Goal: Task Accomplishment & Management: Complete application form

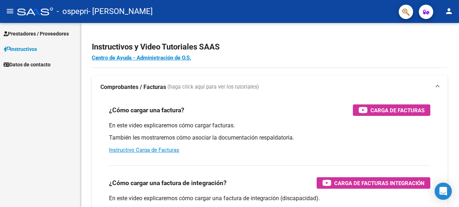
click at [35, 35] on span "Prestadores / Proveedores" at bounding box center [36, 34] width 65 height 8
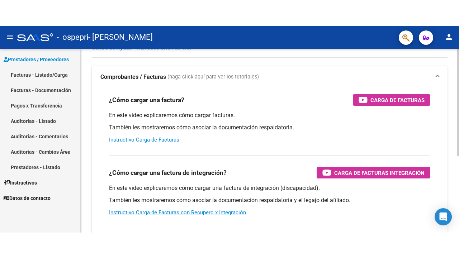
scroll to position [108, 0]
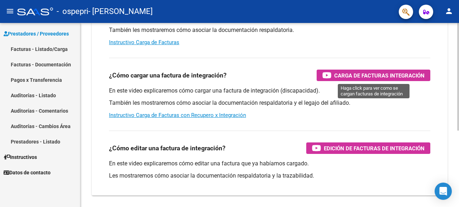
click at [404, 76] on span "Carga de Facturas Integración" at bounding box center [379, 75] width 90 height 9
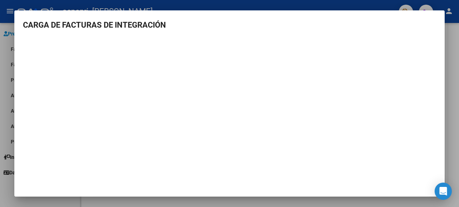
click at [51, 20] on h3 "CARGA DE FACTURAS DE INTEGRACIÓN" at bounding box center [229, 25] width 413 height 12
drag, startPoint x: 238, startPoint y: 37, endPoint x: 287, endPoint y: 33, distance: 50.0
click at [238, 37] on mat-dialog-content "CARGA DE FACTURAS DE INTEGRACIÓN" at bounding box center [229, 103] width 431 height 169
drag, startPoint x: 442, startPoint y: 190, endPoint x: 440, endPoint y: 182, distance: 8.4
click at [442, 189] on icon "Open Intercom Messenger" at bounding box center [444, 191] width 8 height 9
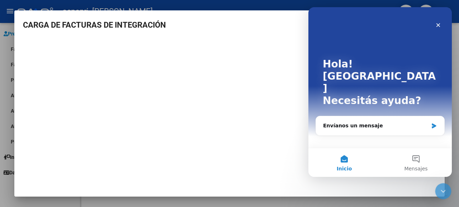
scroll to position [0, 0]
click at [248, 30] on h3 "CARGA DE FACTURAS DE INTEGRACIÓN" at bounding box center [229, 25] width 413 height 12
click at [439, 21] on div "Cerrar" at bounding box center [438, 25] width 13 height 13
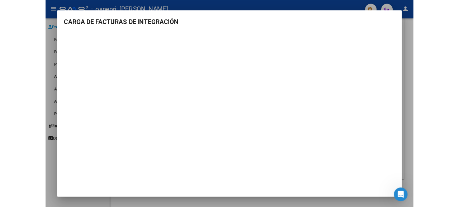
scroll to position [108, 0]
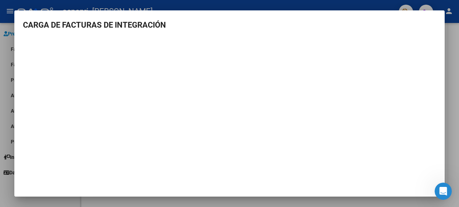
click at [25, 24] on h3 "CARGA DE FACTURAS DE INTEGRACIÓN" at bounding box center [229, 25] width 413 height 12
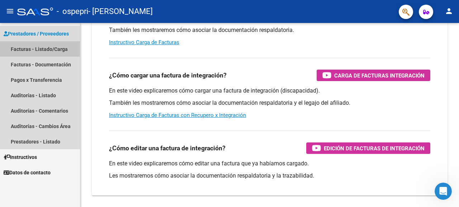
click at [25, 47] on link "Facturas - Listado/Carga" at bounding box center [40, 48] width 80 height 15
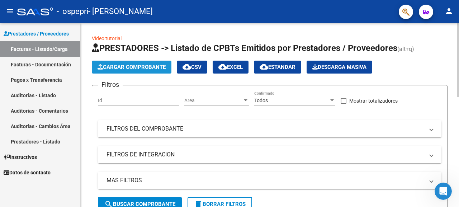
click at [146, 67] on span "Cargar Comprobante" at bounding box center [132, 67] width 68 height 6
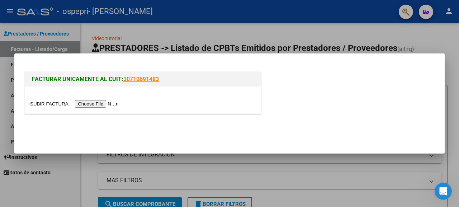
click at [95, 104] on input "file" at bounding box center [75, 104] width 91 height 8
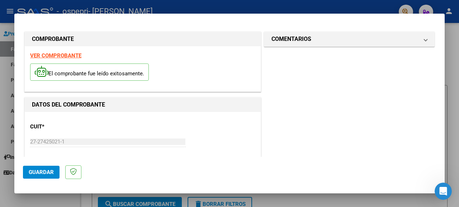
scroll to position [36, 0]
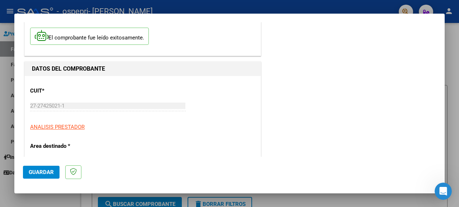
click at [54, 146] on p "Area destinado *" at bounding box center [63, 146] width 67 height 8
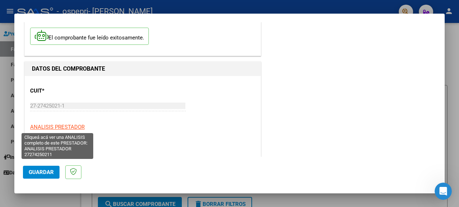
click at [75, 126] on span "ANALISIS PRESTADOR" at bounding box center [57, 127] width 55 height 6
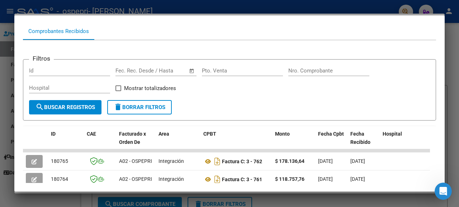
scroll to position [0, 0]
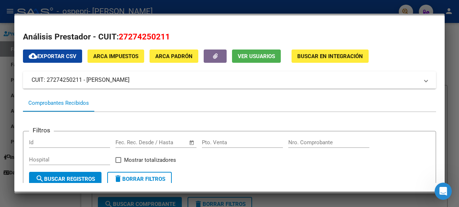
click at [232, 28] on mat-dialog-content "Análisis Prestador - CUIT: 27274250211 cloud_download Exportar CSV ARCA Impuest…" at bounding box center [229, 103] width 431 height 159
click at [65, 14] on div at bounding box center [229, 103] width 459 height 207
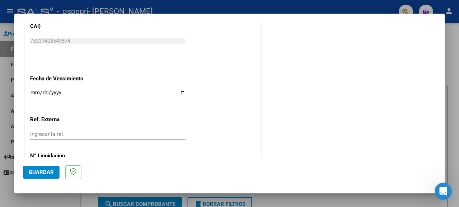
scroll to position [491, 0]
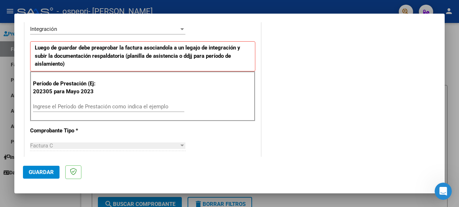
click at [35, 175] on span "Guardar" at bounding box center [41, 172] width 25 height 6
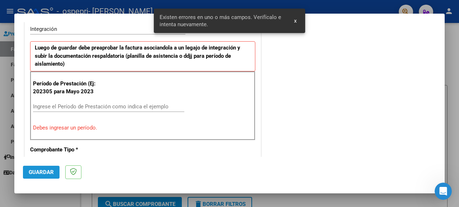
scroll to position [177, 0]
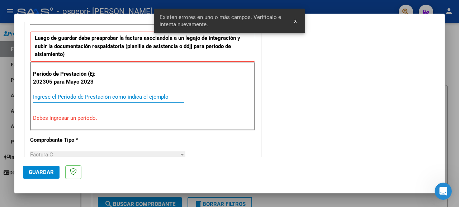
click at [81, 97] on input "Ingrese el Período de Prestación como indica el ejemplo" at bounding box center [108, 97] width 151 height 6
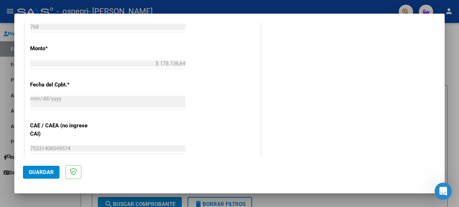
scroll to position [491, 0]
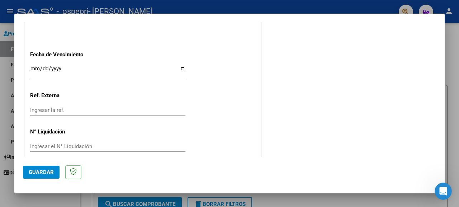
type input "202506"
click at [30, 174] on span "Guardar" at bounding box center [41, 172] width 25 height 6
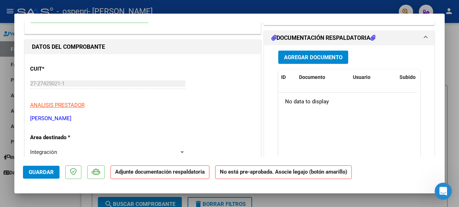
scroll to position [0, 0]
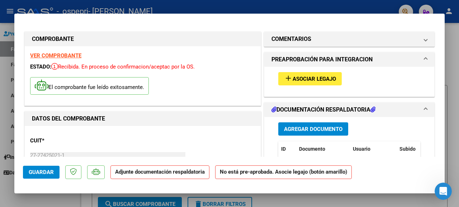
click at [323, 78] on span "Asociar Legajo" at bounding box center [314, 79] width 43 height 6
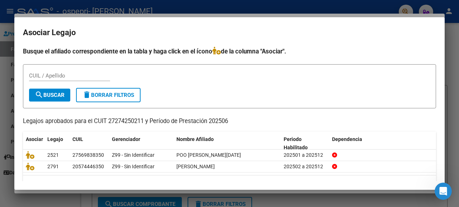
click at [416, 41] on mat-dialog-container "Asociar Legajo Busque el afiliado correspondiente en la tabla y haga click en e…" at bounding box center [229, 103] width 431 height 173
click at [220, 9] on div at bounding box center [229, 103] width 459 height 207
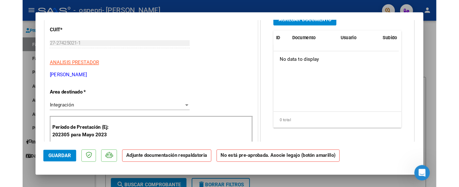
scroll to position [36, 0]
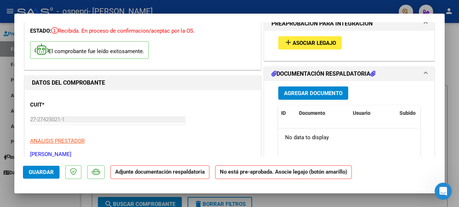
click at [319, 92] on span "Agregar Documento" at bounding box center [313, 93] width 58 height 6
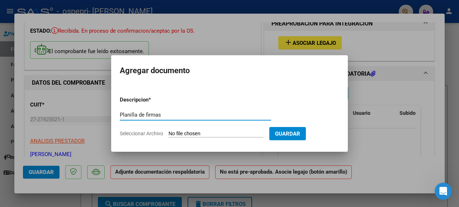
type input "Planilla de firmas"
click at [244, 133] on input "Seleccionar Archivo" at bounding box center [216, 134] width 95 height 7
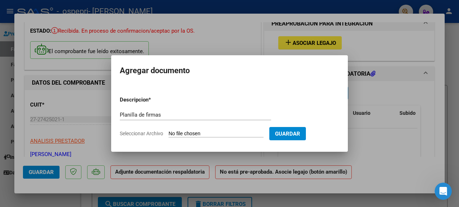
click at [232, 135] on input "Seleccionar Archivo" at bounding box center [216, 134] width 95 height 7
click at [209, 16] on div at bounding box center [229, 103] width 459 height 207
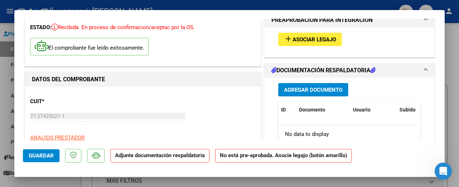
scroll to position [0, 0]
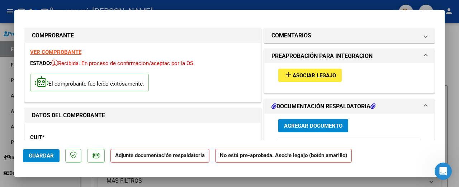
click at [327, 126] on span "Agregar Documento" at bounding box center [313, 125] width 58 height 6
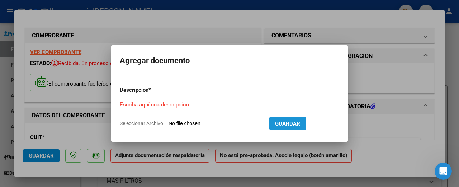
click at [295, 122] on span "Guardar" at bounding box center [287, 123] width 25 height 6
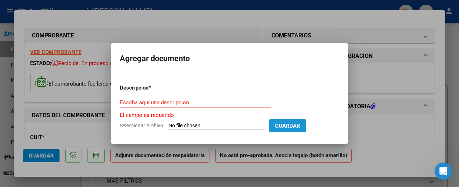
click at [295, 122] on span "Guardar" at bounding box center [287, 125] width 25 height 6
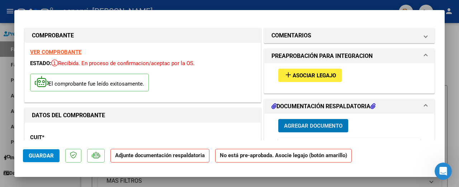
click at [70, 136] on p "CUIT *" at bounding box center [63, 137] width 67 height 8
click at [46, 150] on button "Guardar" at bounding box center [41, 155] width 37 height 13
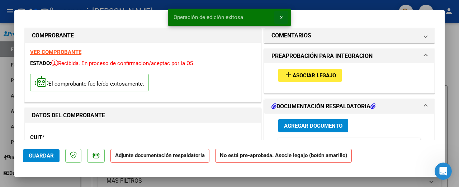
click at [282, 18] on span "x" at bounding box center [281, 17] width 3 height 6
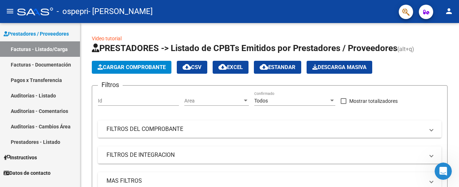
click at [9, 49] on link "Facturas - Listado/Carga" at bounding box center [40, 48] width 80 height 15
click at [16, 33] on span "Prestadores / Proveedores" at bounding box center [36, 34] width 65 height 8
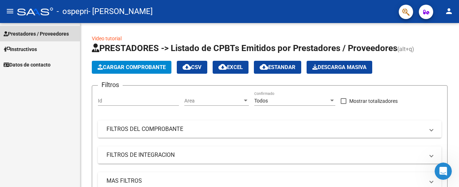
click at [30, 35] on span "Prestadores / Proveedores" at bounding box center [36, 34] width 65 height 8
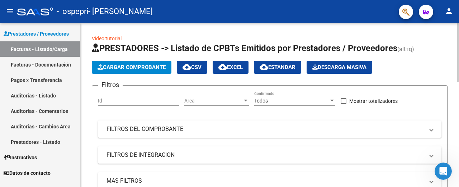
click at [147, 63] on button "Cargar Comprobante" at bounding box center [132, 67] width 80 height 13
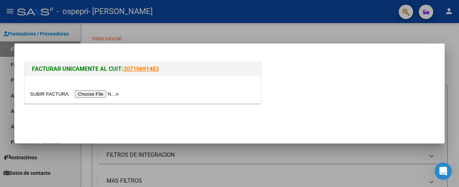
click at [109, 94] on input "file" at bounding box center [75, 94] width 91 height 8
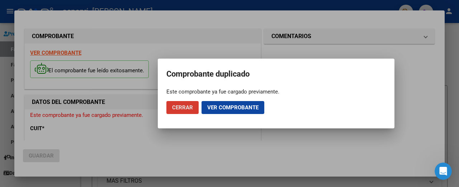
click at [249, 107] on span "Ver comprobante" at bounding box center [232, 107] width 51 height 6
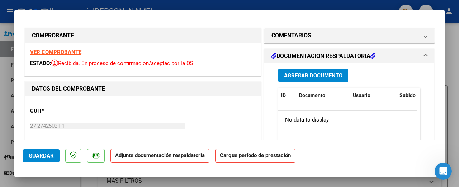
click at [35, 156] on span "Guardar" at bounding box center [41, 155] width 25 height 6
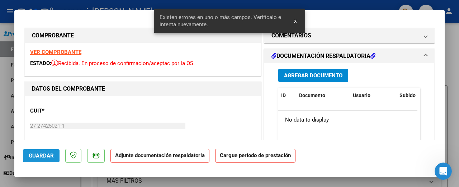
scroll to position [155, 0]
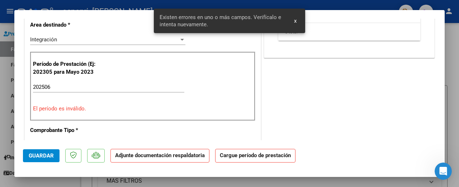
click at [55, 86] on input "202506" at bounding box center [108, 87] width 151 height 6
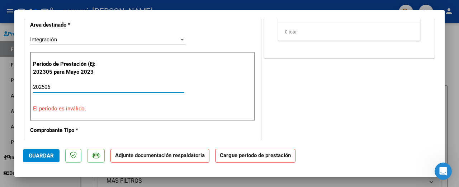
click at [45, 151] on button "Guardar" at bounding box center [41, 155] width 37 height 13
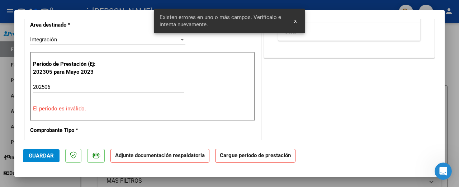
click at [236, 158] on strong "Cargue período de prestación" at bounding box center [255, 156] width 80 height 14
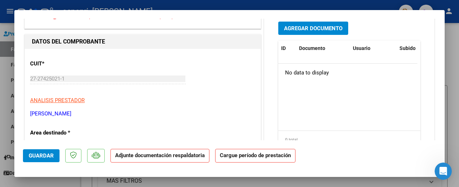
scroll to position [0, 0]
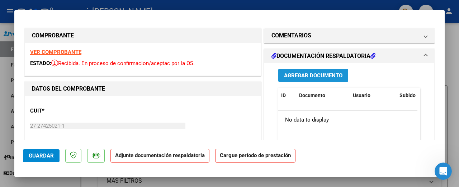
click at [307, 76] on span "Agregar Documento" at bounding box center [313, 75] width 58 height 6
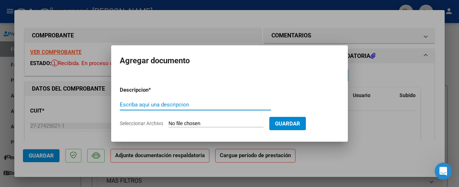
click at [289, 123] on span "Guardar" at bounding box center [287, 123] width 25 height 6
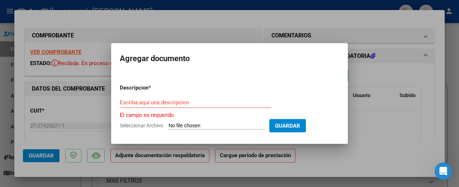
click at [220, 128] on input "Seleccionar Archivo" at bounding box center [216, 125] width 95 height 7
click at [211, 111] on div "Escriba aquí una descripcion" at bounding box center [195, 106] width 151 height 18
click at [161, 108] on div "Escriba aquí una descripcion" at bounding box center [195, 102] width 151 height 11
click at [164, 103] on input "Escriba aquí una descripcion" at bounding box center [195, 102] width 151 height 6
click at [230, 126] on input "Seleccionar Archivo" at bounding box center [216, 125] width 95 height 7
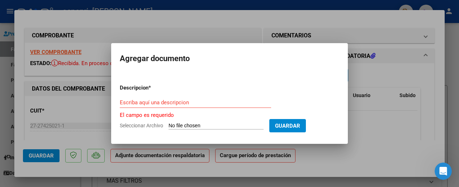
type input "C:\fakepath\apfmimpresionpreliq_poo-6.pdf"
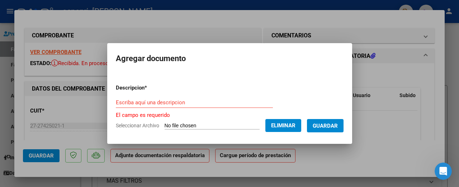
click at [161, 103] on input "Escriba aquí una descripcion" at bounding box center [194, 102] width 157 height 6
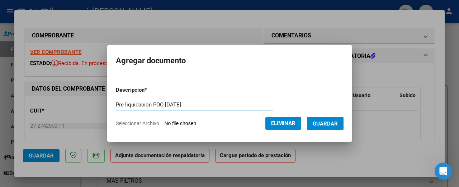
type input "Pre liquidacion POO [DATE]"
click at [336, 126] on span "Guardar" at bounding box center [325, 123] width 25 height 6
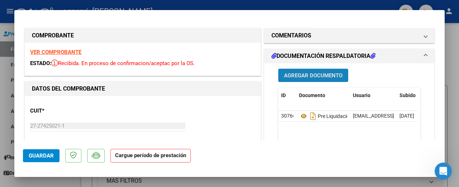
click at [319, 75] on span "Agregar Documento" at bounding box center [313, 75] width 58 height 6
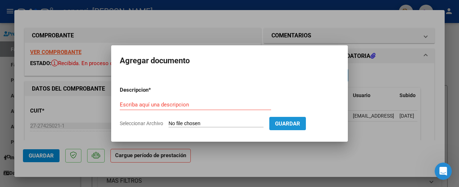
click at [291, 126] on span "Guardar" at bounding box center [287, 123] width 25 height 6
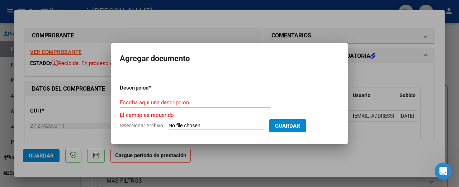
click at [235, 127] on input "Seleccionar Archivo" at bounding box center [216, 125] width 95 height 7
click at [223, 125] on input "Seleccionar Archivo" at bounding box center [216, 125] width 95 height 7
click at [168, 104] on input "Escriba aquí una descripcion" at bounding box center [195, 102] width 151 height 6
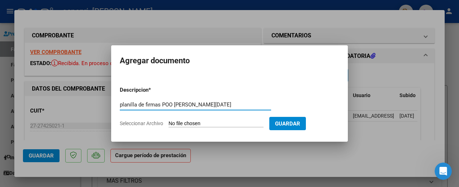
type input "planilla de firmas POO [PERSON_NAME][DATE]"
click at [287, 122] on span "Guardar" at bounding box center [287, 123] width 25 height 6
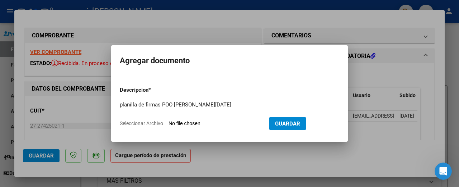
click at [194, 126] on input "Seleccionar Archivo" at bounding box center [216, 123] width 95 height 7
type input "C:\fakepath\Poo 12 sesiones. periodo 6.pdf"
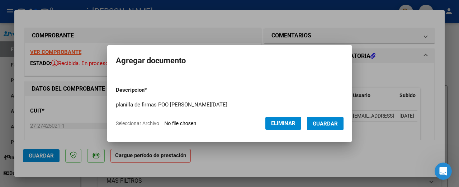
click at [328, 124] on span "Guardar" at bounding box center [325, 123] width 25 height 6
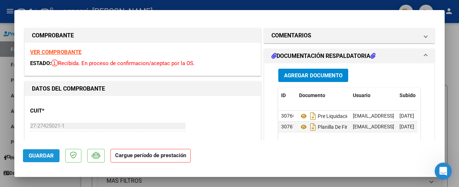
click at [43, 153] on span "Guardar" at bounding box center [41, 155] width 25 height 6
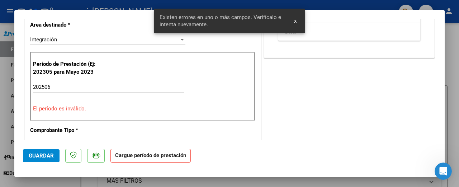
click at [57, 88] on input "202506" at bounding box center [108, 87] width 151 height 6
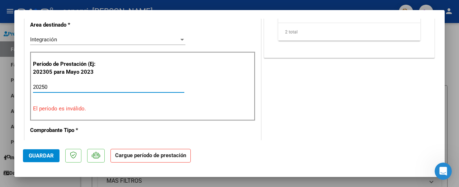
type input "202506"
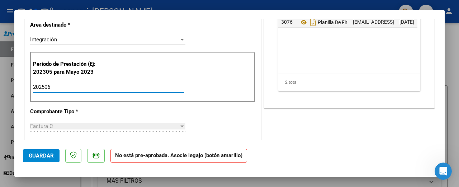
click at [41, 156] on span "Guardar" at bounding box center [41, 155] width 25 height 6
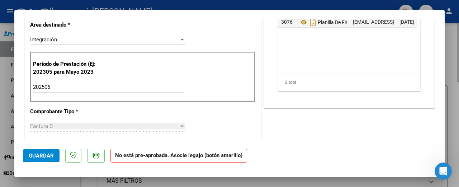
click at [453, 65] on div at bounding box center [229, 93] width 459 height 187
type input "$ 0,00"
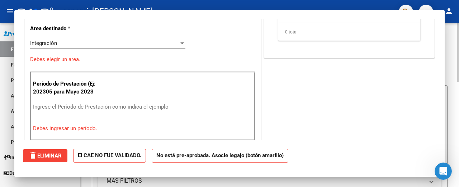
scroll to position [0, 0]
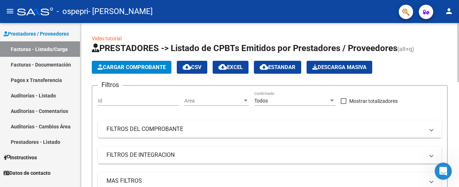
click at [156, 68] on span "Cargar Comprobante" at bounding box center [132, 67] width 68 height 6
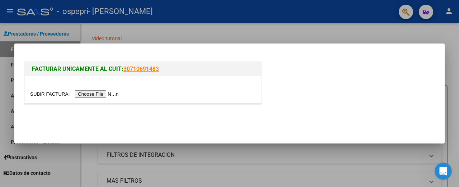
click at [105, 93] on input "file" at bounding box center [75, 94] width 91 height 8
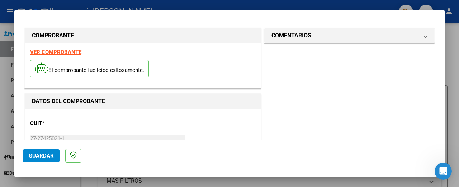
drag, startPoint x: 38, startPoint y: 155, endPoint x: 43, endPoint y: 155, distance: 5.0
click at [40, 155] on span "Guardar" at bounding box center [41, 155] width 25 height 6
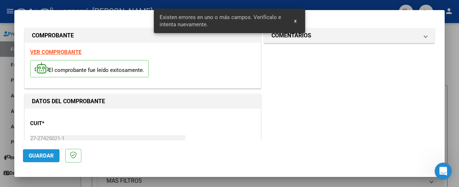
scroll to position [184, 0]
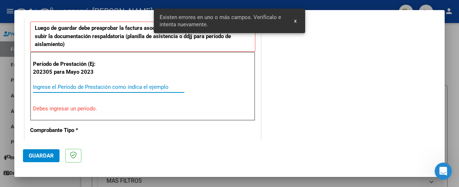
click at [71, 88] on input "Ingrese el Período de Prestación como indica el ejemplo" at bounding box center [108, 87] width 151 height 6
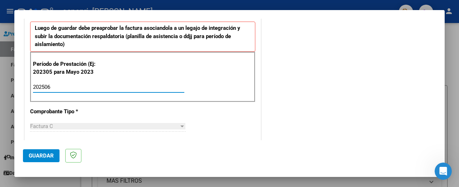
type input "202506"
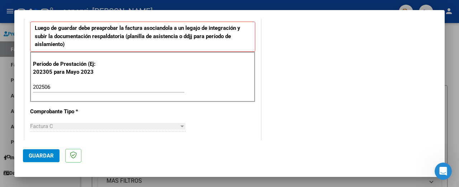
click at [179, 126] on div at bounding box center [182, 126] width 6 height 6
click at [29, 153] on span "Guardar" at bounding box center [41, 155] width 25 height 6
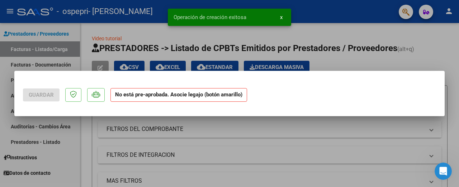
scroll to position [0, 0]
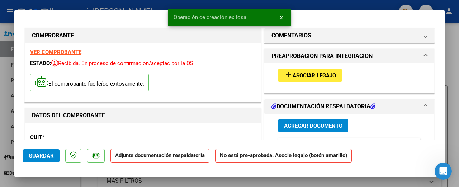
click at [323, 76] on span "Asociar Legajo" at bounding box center [314, 75] width 43 height 6
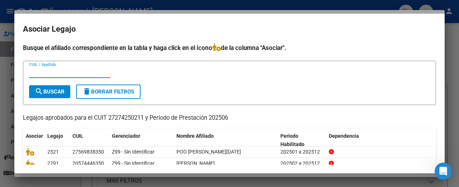
scroll to position [31, 0]
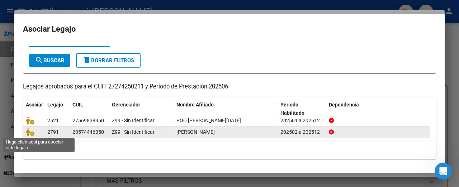
drag, startPoint x: 31, startPoint y: 130, endPoint x: 36, endPoint y: 130, distance: 5.0
click at [31, 130] on icon at bounding box center [30, 132] width 9 height 8
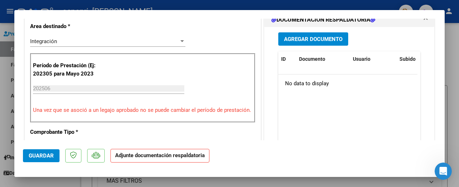
scroll to position [108, 0]
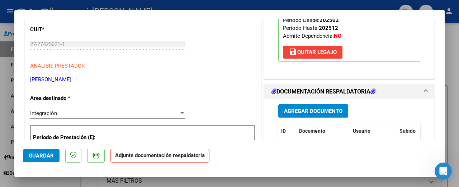
click at [318, 112] on span "Agregar Documento" at bounding box center [313, 111] width 58 height 6
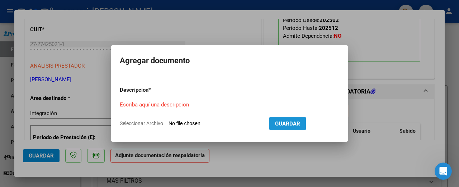
click at [294, 124] on span "Guardar" at bounding box center [287, 123] width 25 height 6
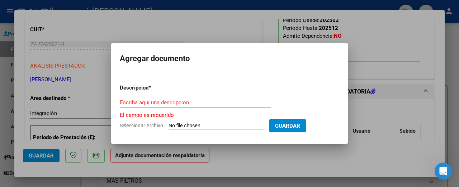
click at [200, 106] on div "Escriba aquí una descripcion" at bounding box center [195, 102] width 151 height 11
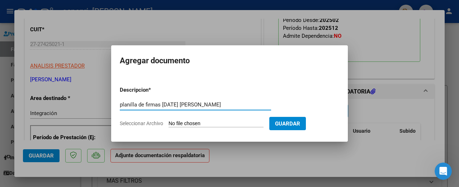
type input "planilla de firmas [DATE] [PERSON_NAME]"
click at [300, 125] on span "Guardar" at bounding box center [287, 123] width 25 height 6
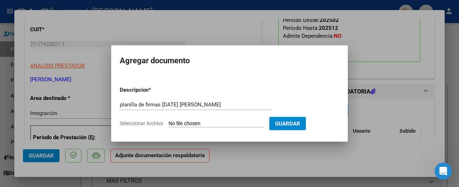
click at [300, 124] on span "Guardar" at bounding box center [287, 123] width 25 height 6
click at [221, 125] on input "Seleccionar Archivo" at bounding box center [216, 123] width 95 height 7
type input "C:\fakepath\apfmimpresionpreliq_jelvez_.pdf"
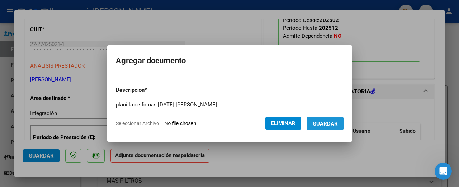
click at [329, 125] on span "Guardar" at bounding box center [325, 123] width 25 height 6
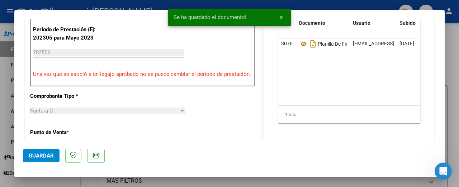
scroll to position [144, 0]
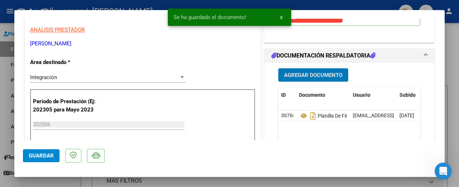
click at [57, 125] on input "202506" at bounding box center [108, 124] width 151 height 6
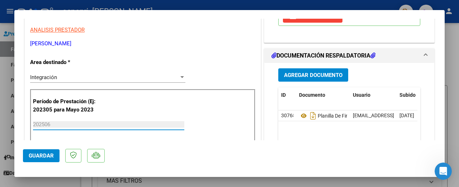
click at [77, 123] on input "202506" at bounding box center [108, 124] width 151 height 6
click at [317, 75] on span "Agregar Documento" at bounding box center [313, 75] width 58 height 6
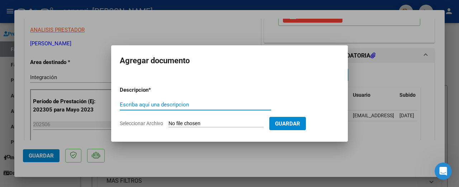
click at [214, 123] on input "Seleccionar Archivo" at bounding box center [216, 123] width 95 height 7
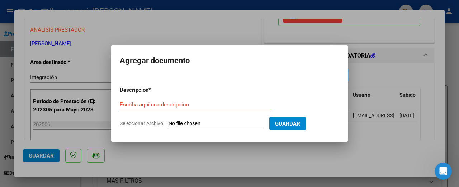
type input "C:\fakepath\apfmimpresionpreliq_jelvez_.pdf"
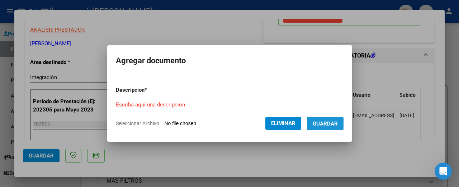
click at [337, 120] on span "Guardar" at bounding box center [325, 123] width 25 height 6
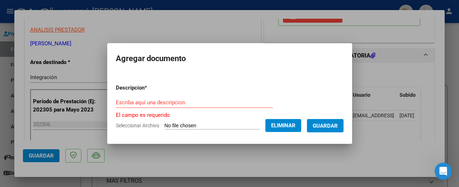
click at [332, 124] on span "Guardar" at bounding box center [325, 125] width 25 height 6
click at [205, 103] on input "Escriba aquí una descripcion" at bounding box center [194, 102] width 157 height 6
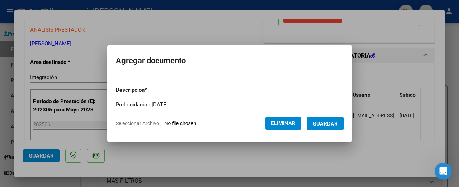
type input "Preliquidacion [DATE]"
click at [337, 125] on span "Guardar" at bounding box center [325, 123] width 25 height 6
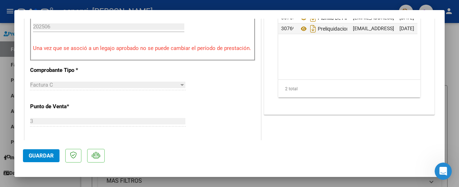
scroll to position [169, 0]
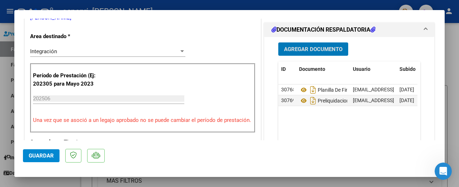
click at [48, 98] on input "202506" at bounding box center [108, 98] width 151 height 6
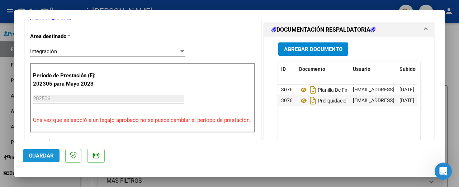
click at [38, 150] on button "Guardar" at bounding box center [41, 155] width 37 height 13
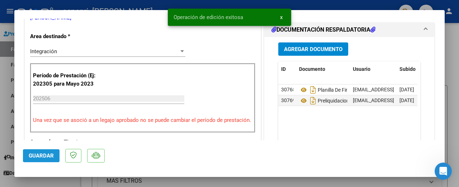
click at [48, 154] on span "Guardar" at bounding box center [41, 155] width 25 height 6
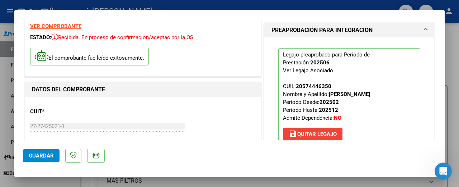
scroll to position [0, 0]
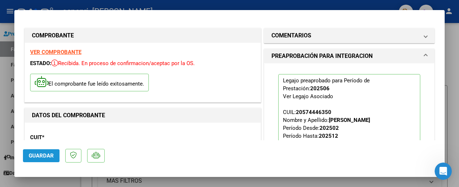
click at [37, 154] on span "Guardar" at bounding box center [41, 155] width 25 height 6
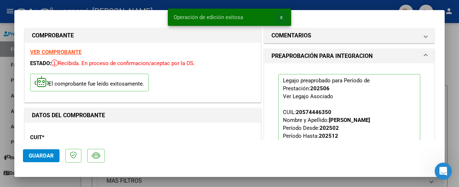
click at [280, 18] on button "x" at bounding box center [282, 17] width 14 height 13
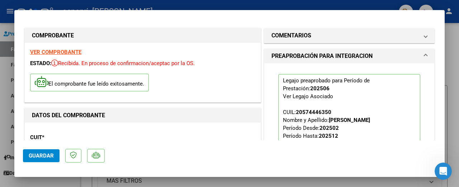
click at [204, 154] on mat-dialog-actions "Guardar" at bounding box center [229, 154] width 413 height 28
click at [39, 155] on span "Guardar" at bounding box center [41, 155] width 25 height 6
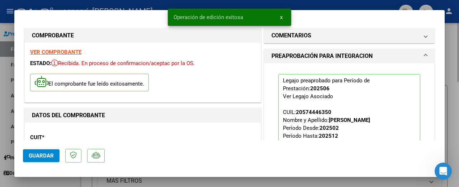
click at [455, 53] on div at bounding box center [229, 93] width 459 height 187
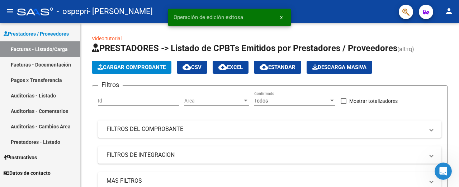
click at [19, 66] on link "Facturas - Documentación" at bounding box center [40, 64] width 80 height 15
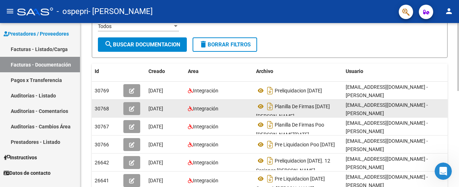
scroll to position [4, 0]
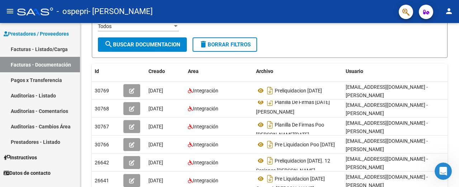
click at [28, 34] on span "Prestadores / Proveedores" at bounding box center [36, 34] width 65 height 8
